Goal: Transaction & Acquisition: Purchase product/service

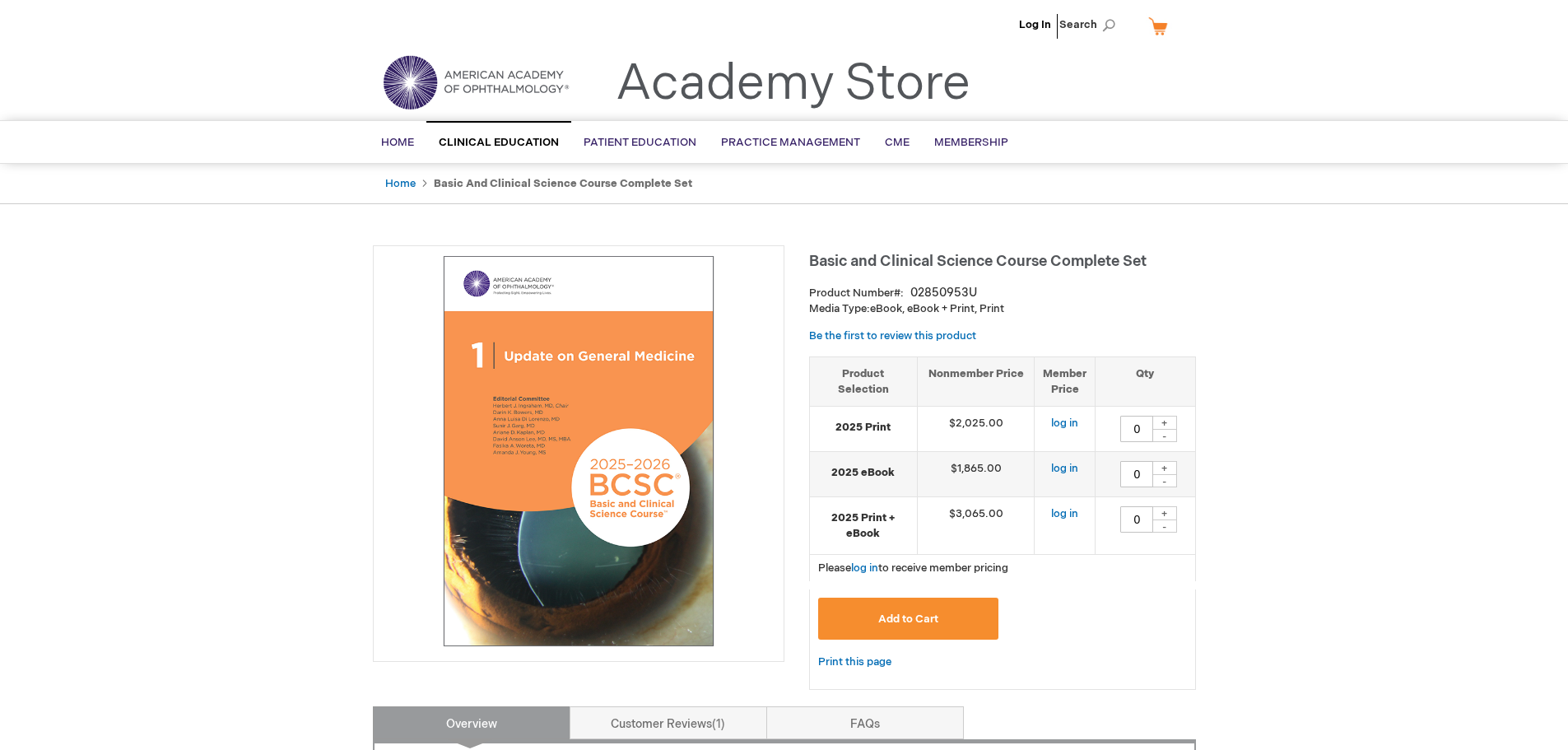
click at [851, 255] on span "Basic and Clinical Science Course Complete Set" at bounding box center [978, 261] width 337 height 17
drag, startPoint x: 851, startPoint y: 255, endPoint x: 1026, endPoint y: 245, distance: 175.3
click at [1026, 245] on h1 "Basic and Clinical Science Course Complete Set" at bounding box center [1002, 258] width 387 height 27
click at [1006, 248] on h1 "Basic and Clinical Science Course Complete Set" at bounding box center [1002, 258] width 387 height 27
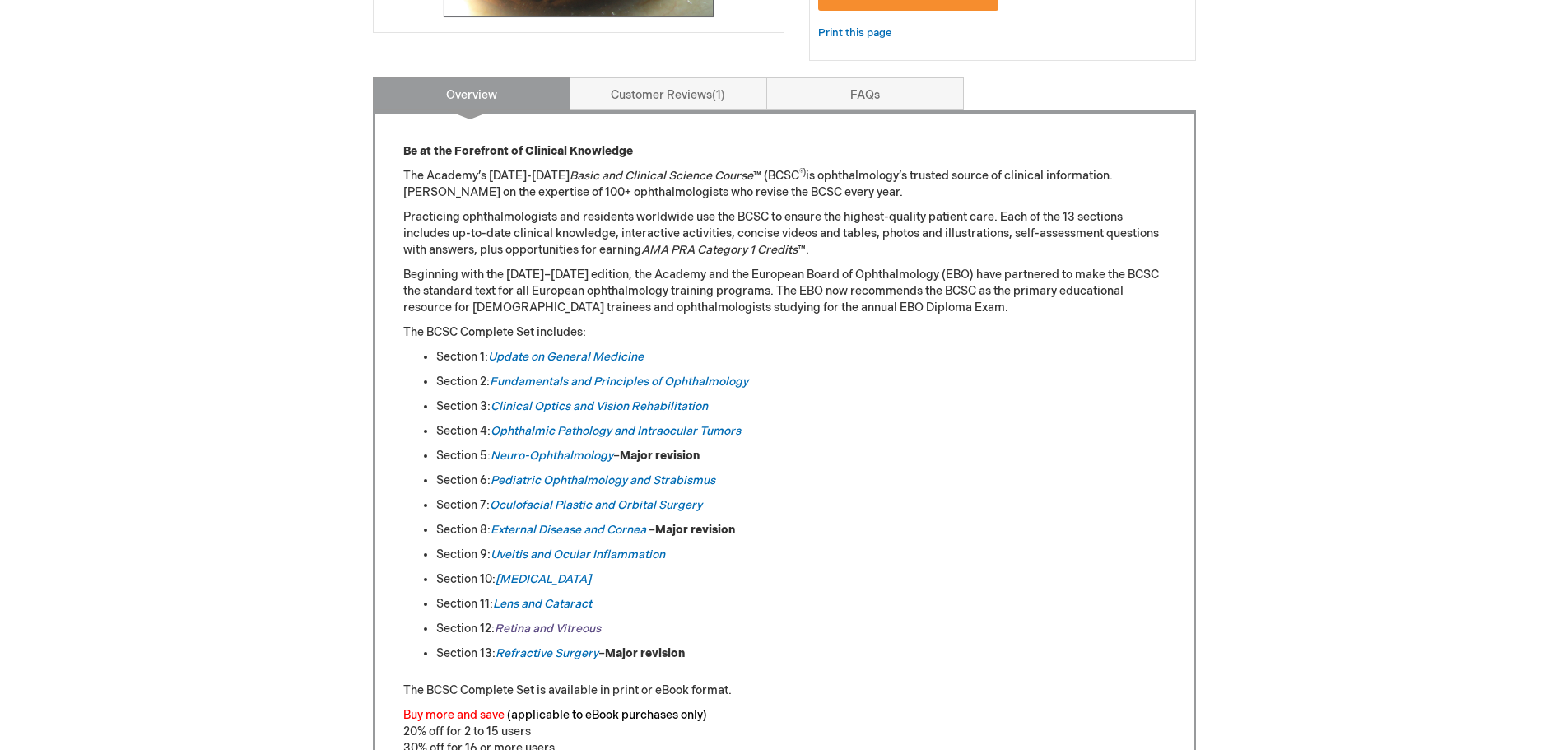
scroll to position [658, 0]
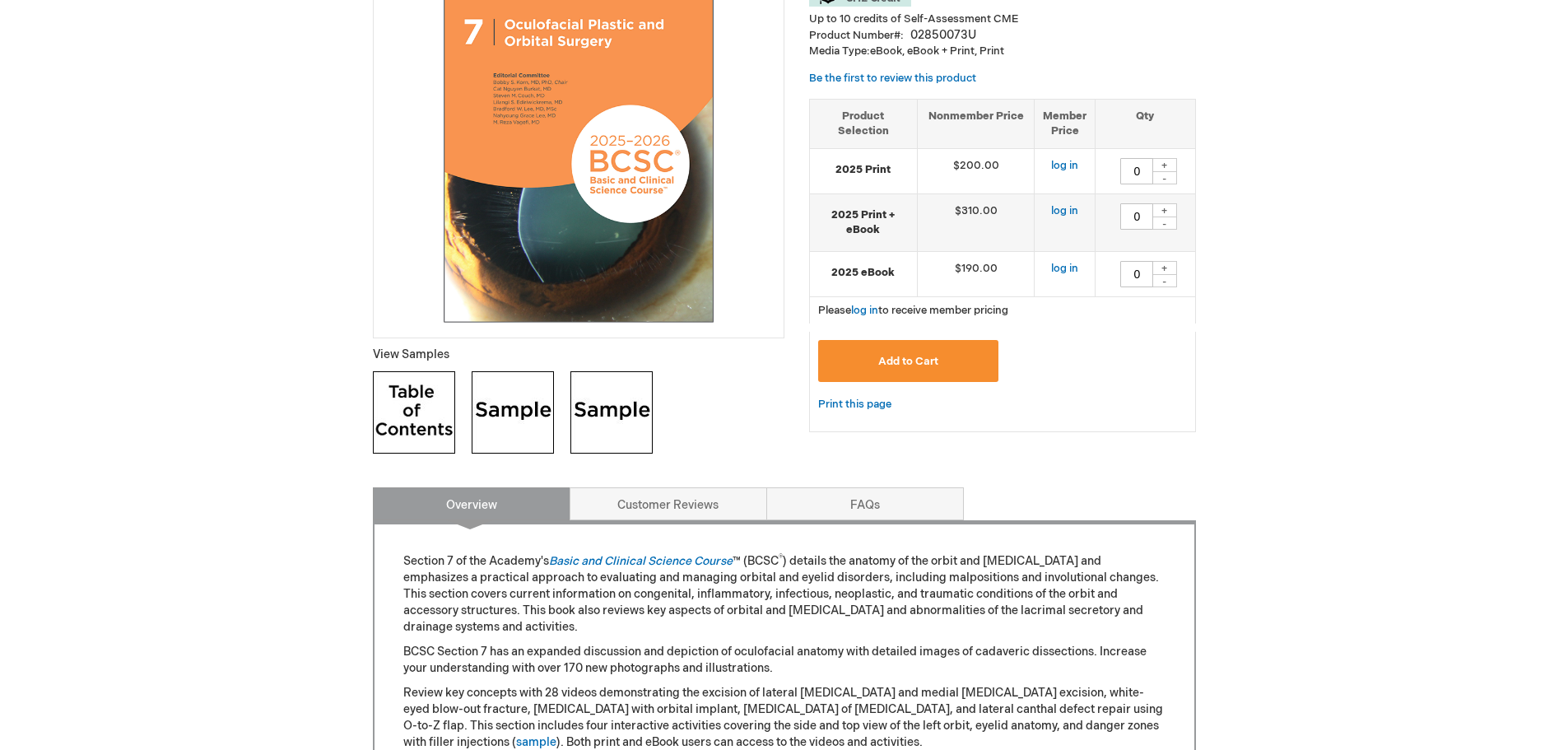
scroll to position [329, 0]
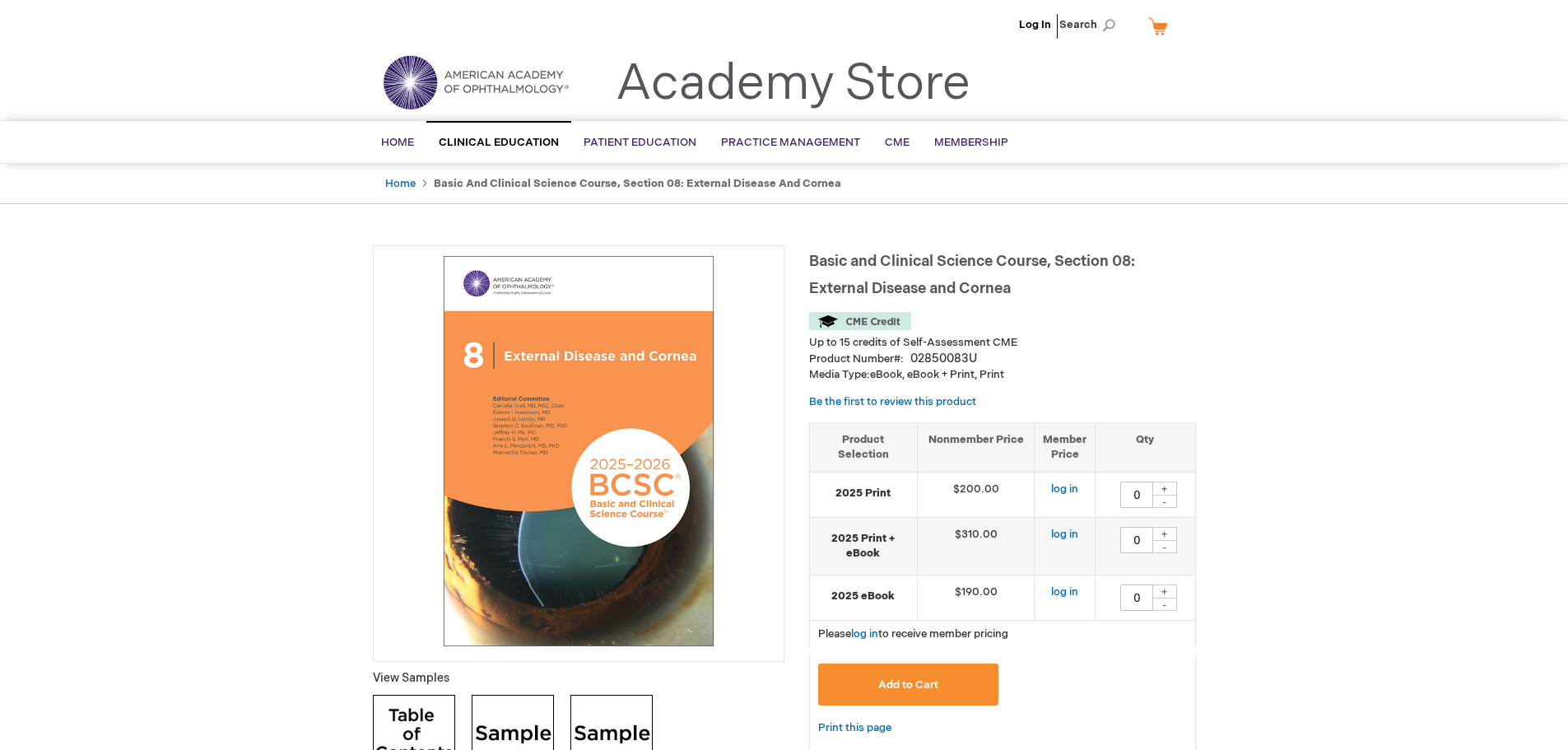
click at [516, 445] on img at bounding box center [579, 451] width 394 height 394
